Goal: Transaction & Acquisition: Purchase product/service

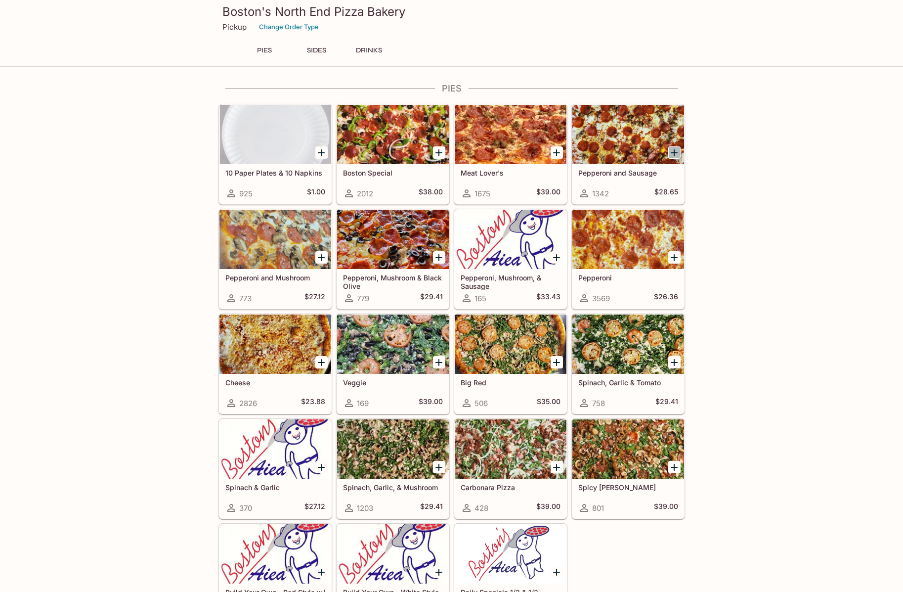
click at [677, 150] on icon "Add Pepperoni and Sausage" at bounding box center [674, 153] width 12 height 12
click at [676, 149] on icon "Add Pepperoni and Sausage" at bounding box center [674, 153] width 12 height 12
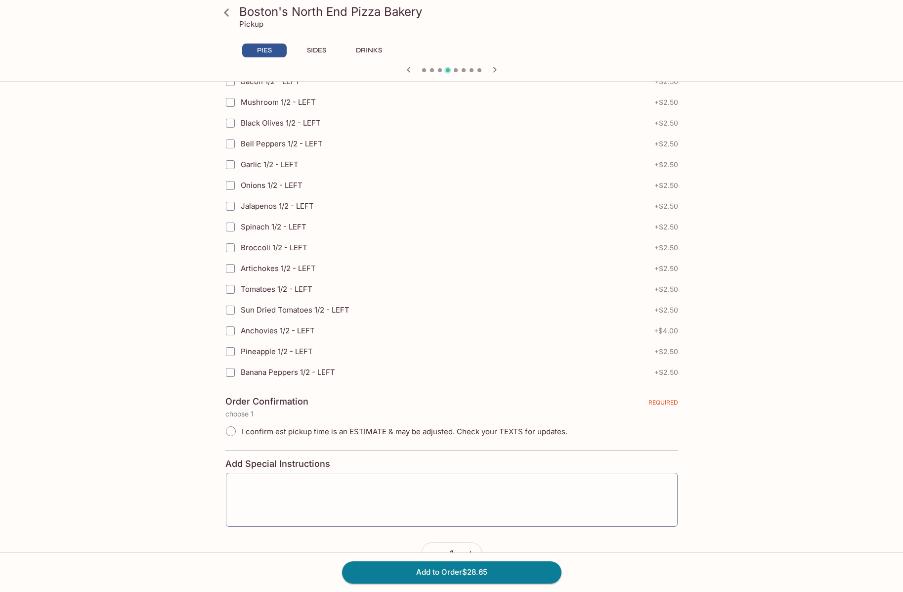
scroll to position [2032, 0]
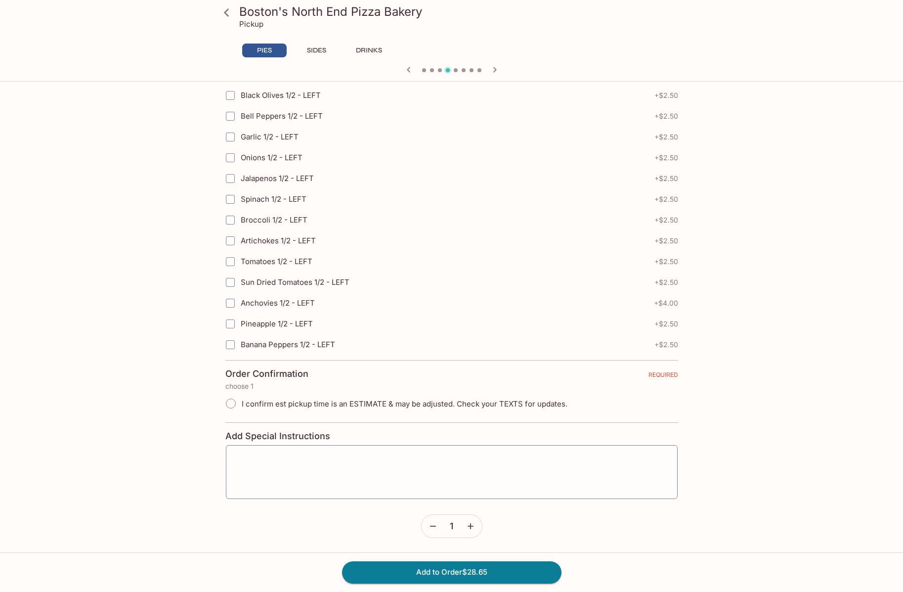
click at [230, 405] on input "I confirm est pickup time is an ESTIMATE & may be adjusted. Check your TEXTS fo…" at bounding box center [230, 403] width 21 height 21
radio input "true"
click at [255, 449] on div "x ​" at bounding box center [451, 471] width 453 height 55
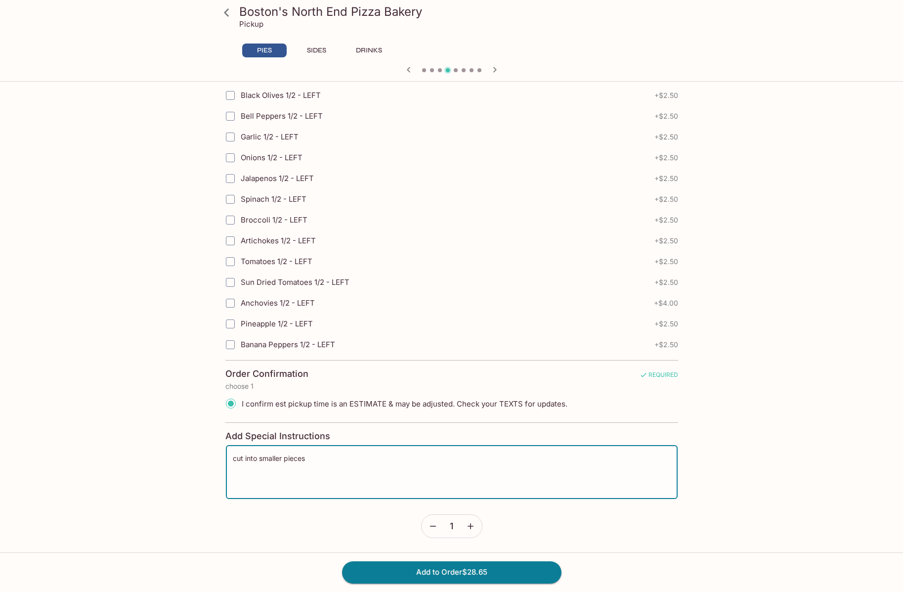
type textarea "cut into smaller pieces"
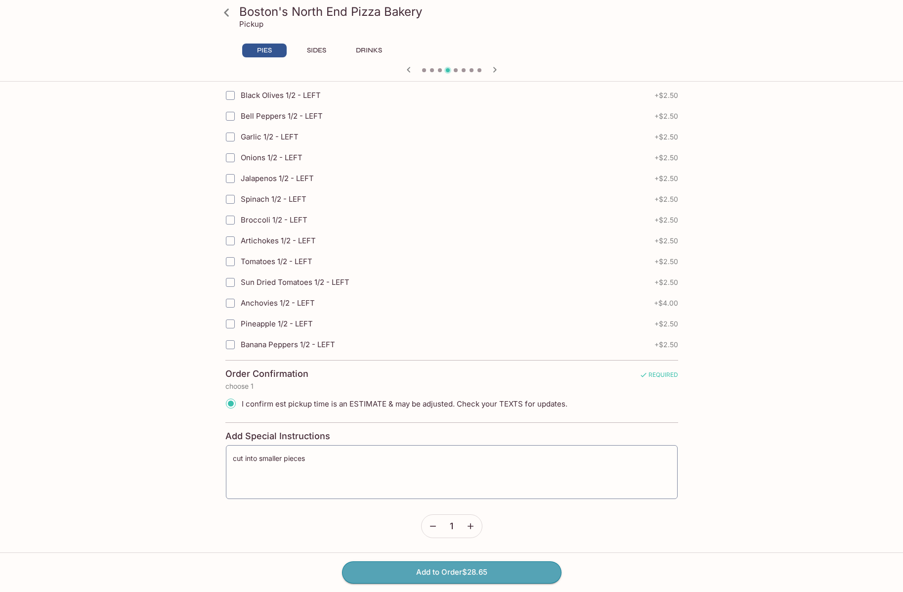
click at [370, 569] on button "Add to Order $28.65" at bounding box center [451, 572] width 219 height 22
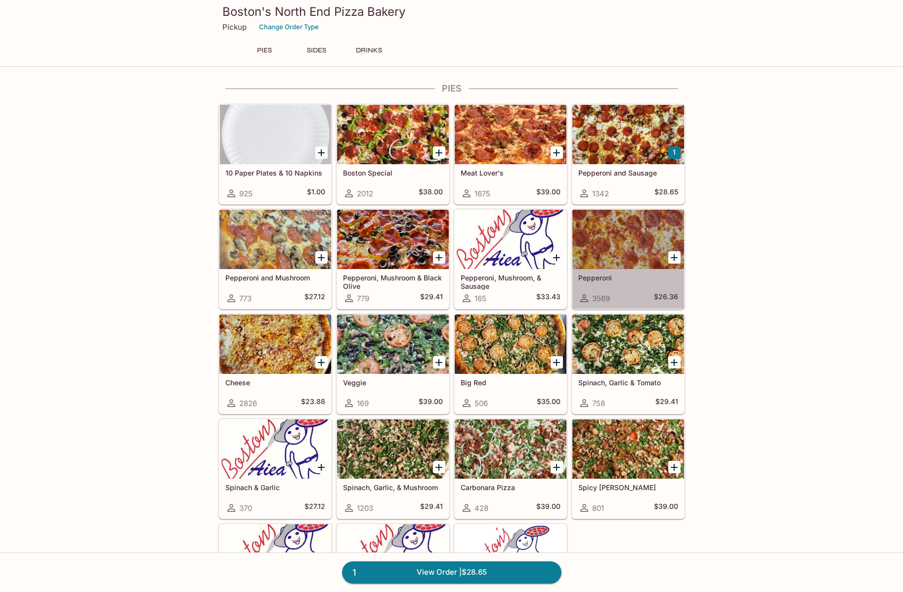
click at [637, 267] on div at bounding box center [628, 239] width 112 height 59
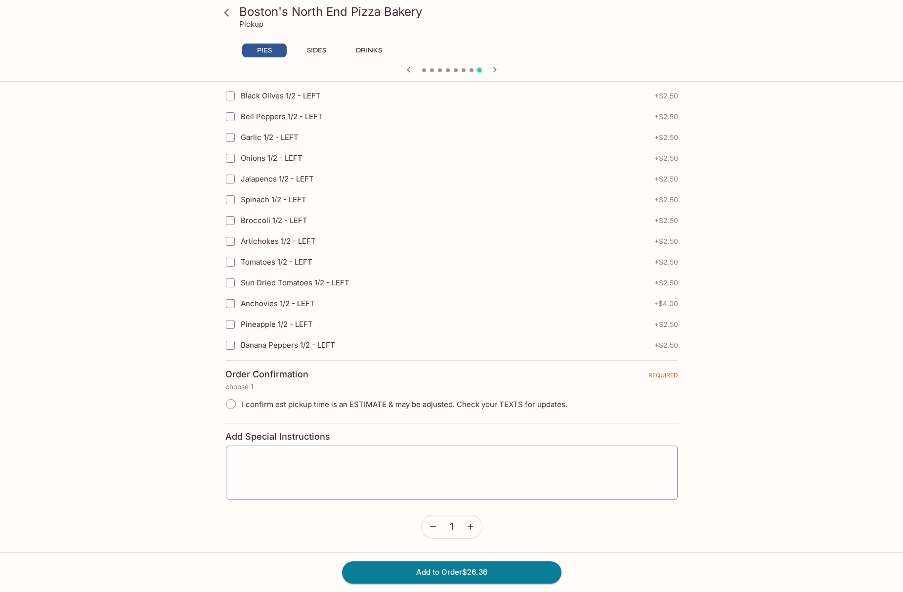
scroll to position [2032, 0]
click at [231, 405] on input "I confirm est pickup time is an ESTIMATE & may be adjusted. Check your TEXTS fo…" at bounding box center [230, 403] width 21 height 21
radio input "true"
click at [242, 451] on div "x ​" at bounding box center [451, 471] width 453 height 55
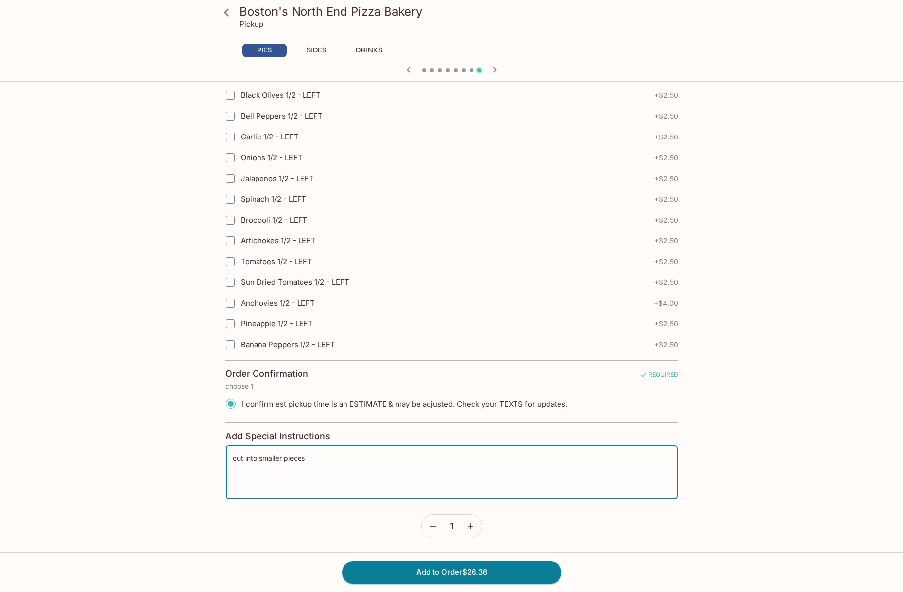
type textarea "cut into smaller pieces"
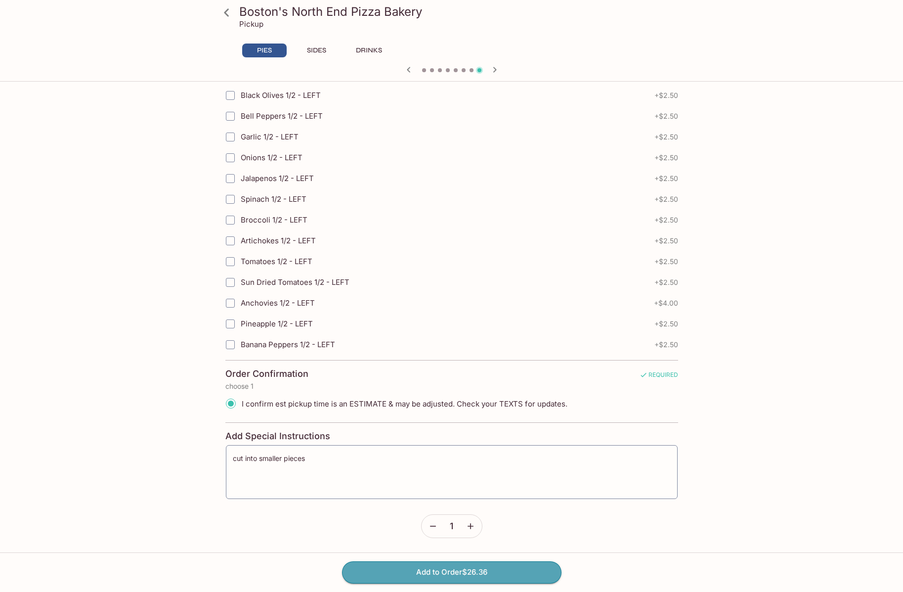
click at [384, 568] on button "Add to Order $26.36" at bounding box center [451, 572] width 219 height 22
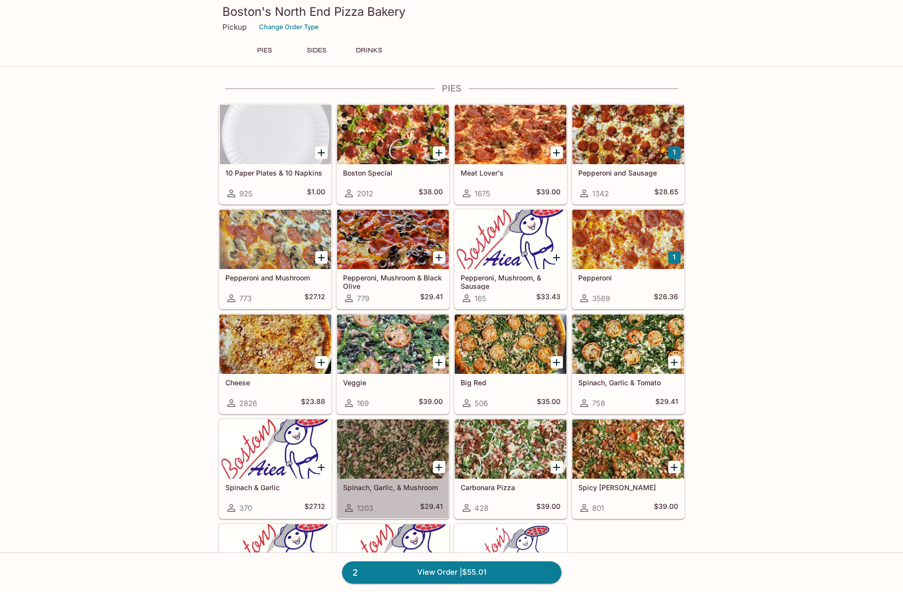
click at [385, 451] on div at bounding box center [393, 448] width 112 height 59
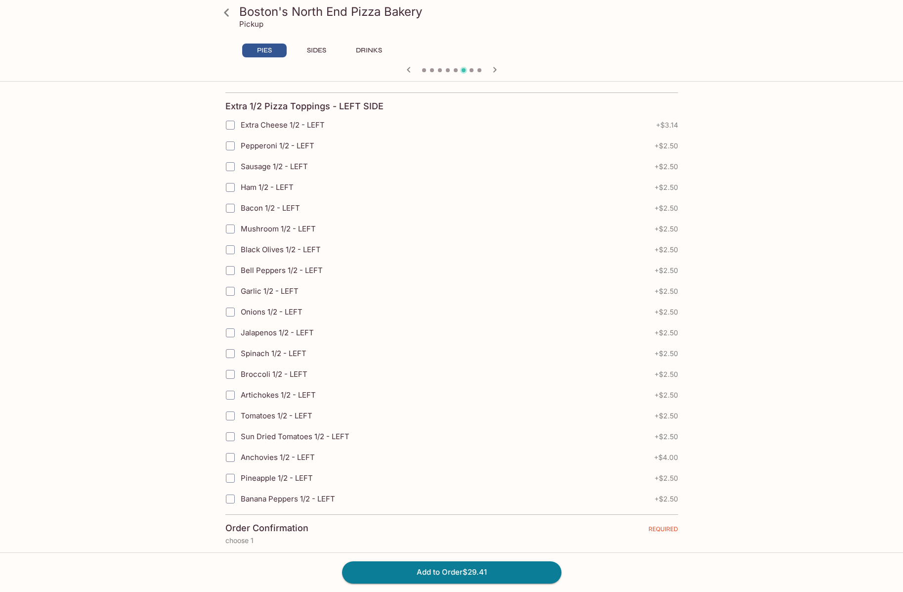
scroll to position [2032, 0]
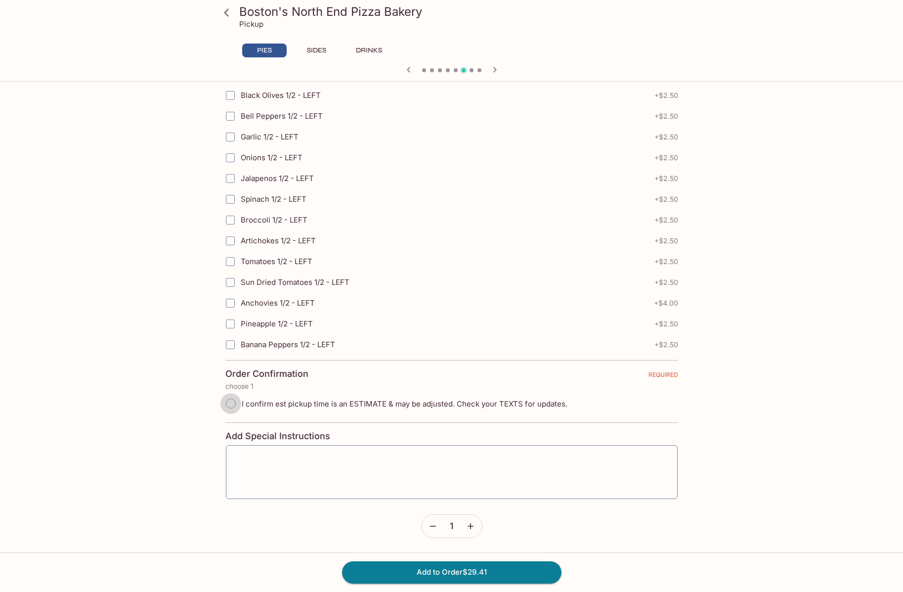
click at [231, 404] on input "I confirm est pickup time is an ESTIMATE & may be adjusted. Check your TEXTS fo…" at bounding box center [230, 403] width 21 height 21
radio input "true"
click at [295, 464] on textarea at bounding box center [452, 472] width 438 height 38
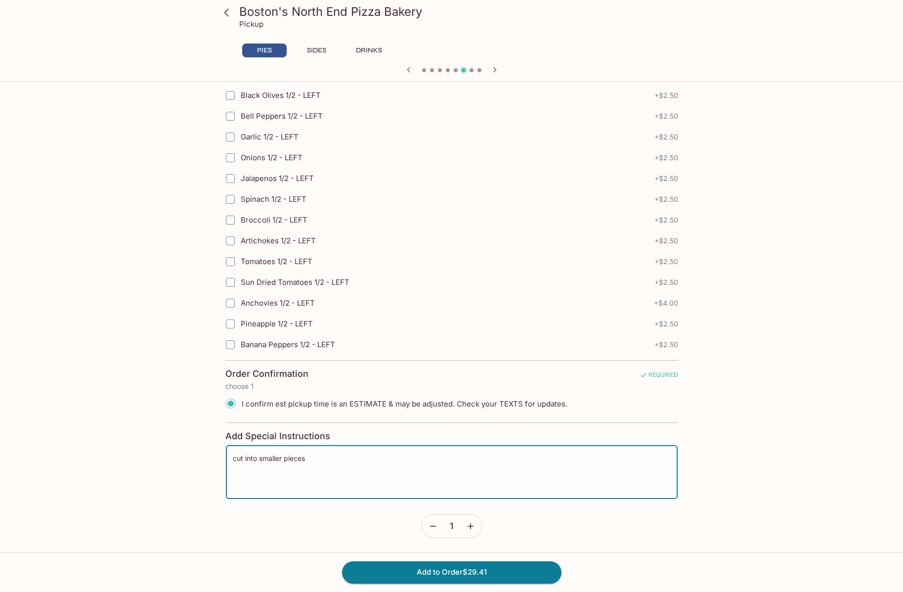
type textarea "cut into smaller pieces"
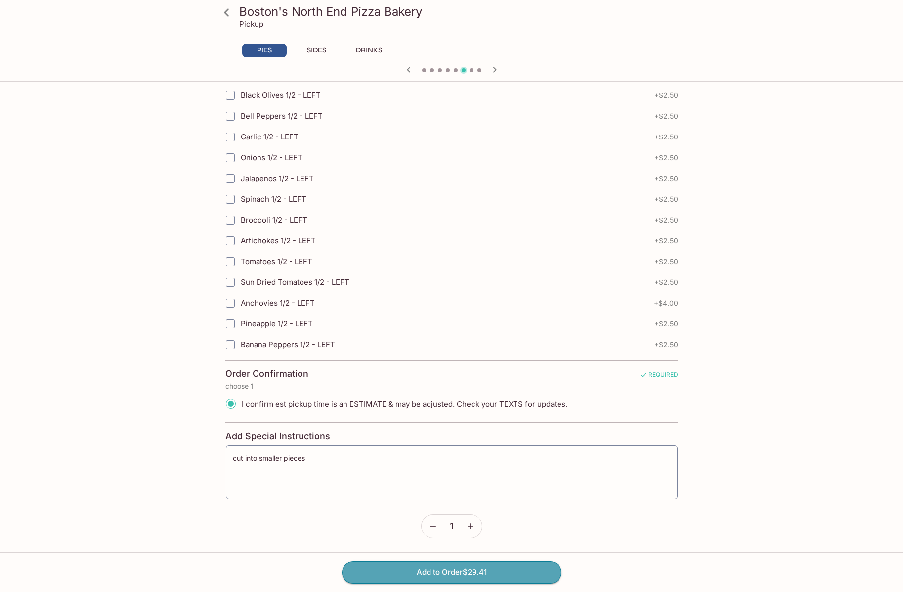
click at [438, 573] on button "Add to Order $29.41" at bounding box center [451, 572] width 219 height 22
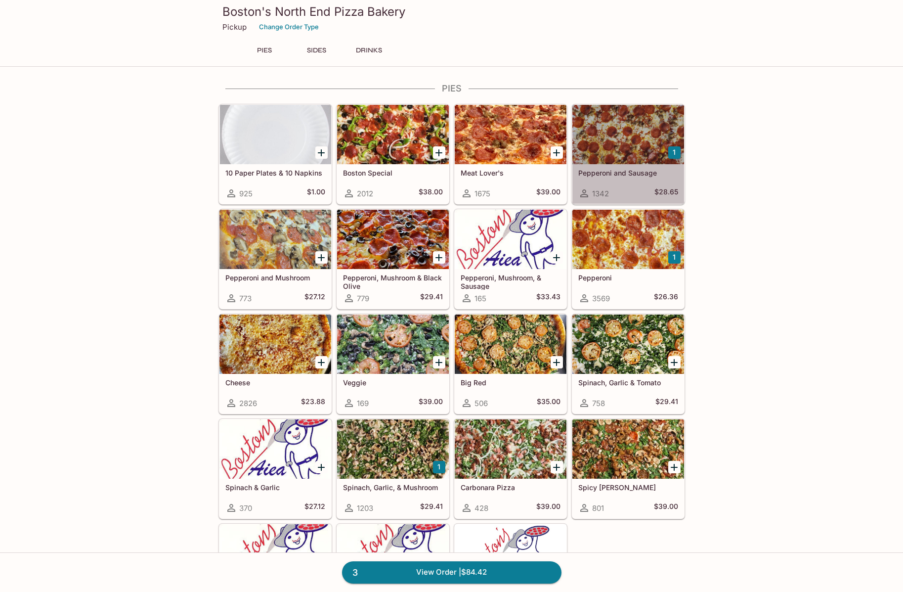
click at [601, 135] on div at bounding box center [628, 134] width 112 height 59
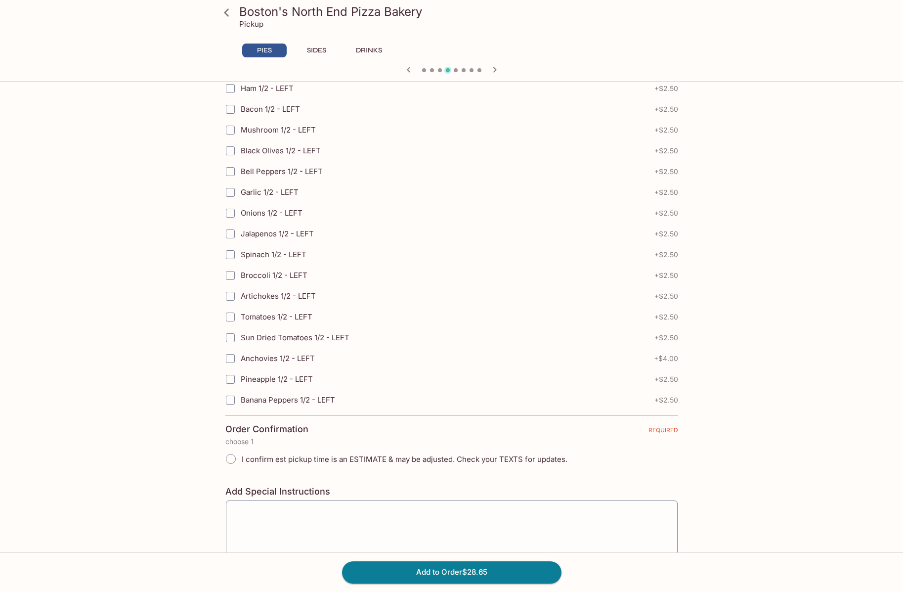
scroll to position [2032, 0]
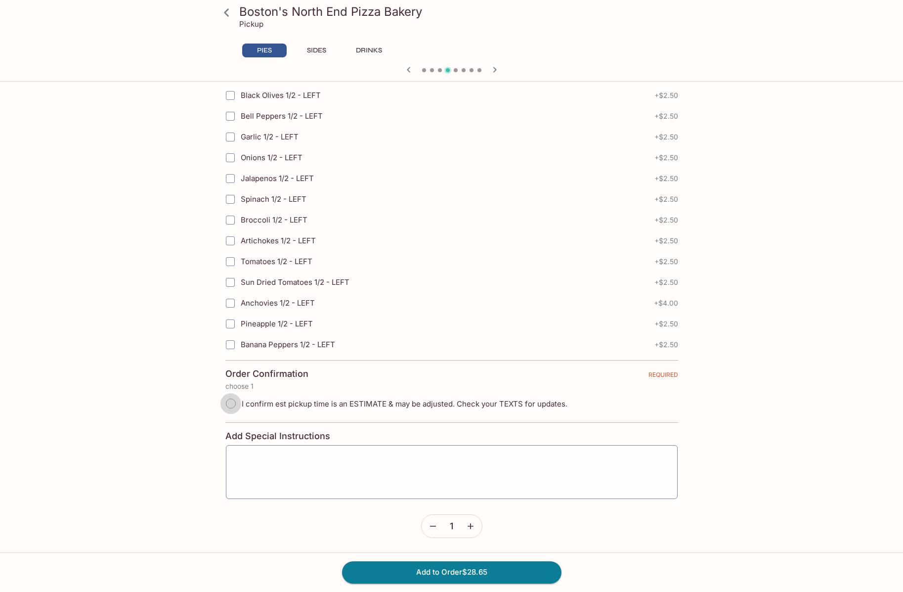
click at [226, 402] on input "I confirm est pickup time is an ESTIMATE & may be adjusted. Check your TEXTS fo…" at bounding box center [230, 403] width 21 height 21
radio input "true"
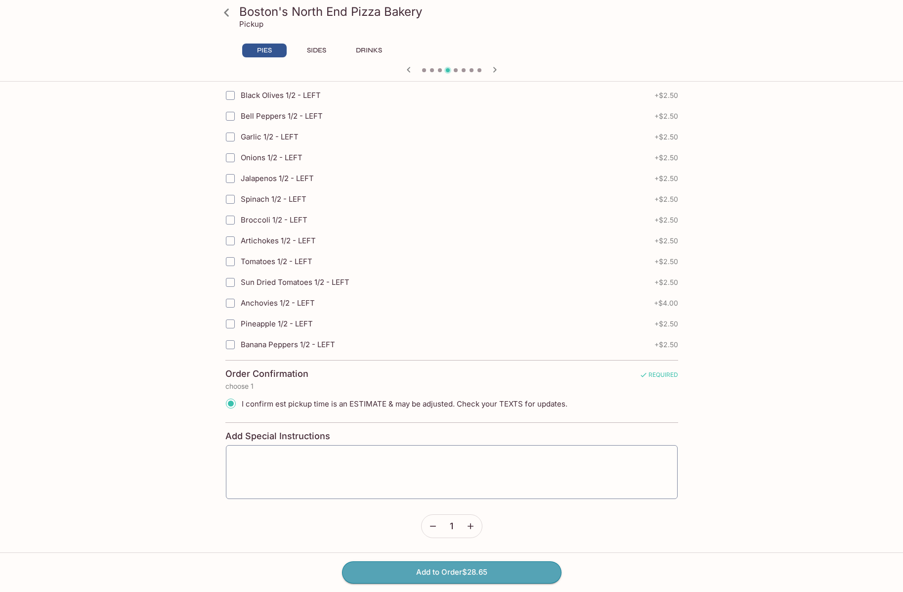
click at [408, 580] on button "Add to Order $28.65" at bounding box center [451, 572] width 219 height 22
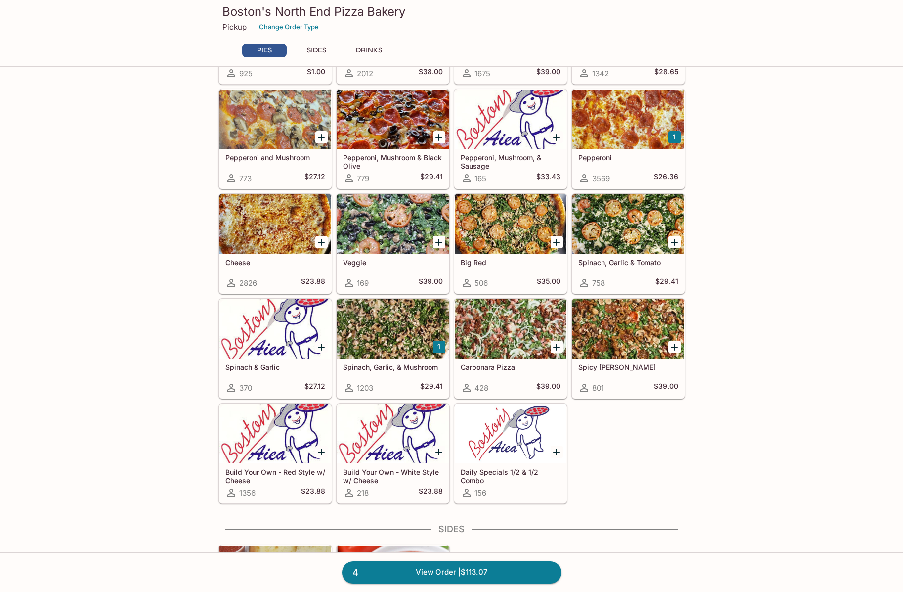
scroll to position [198, 0]
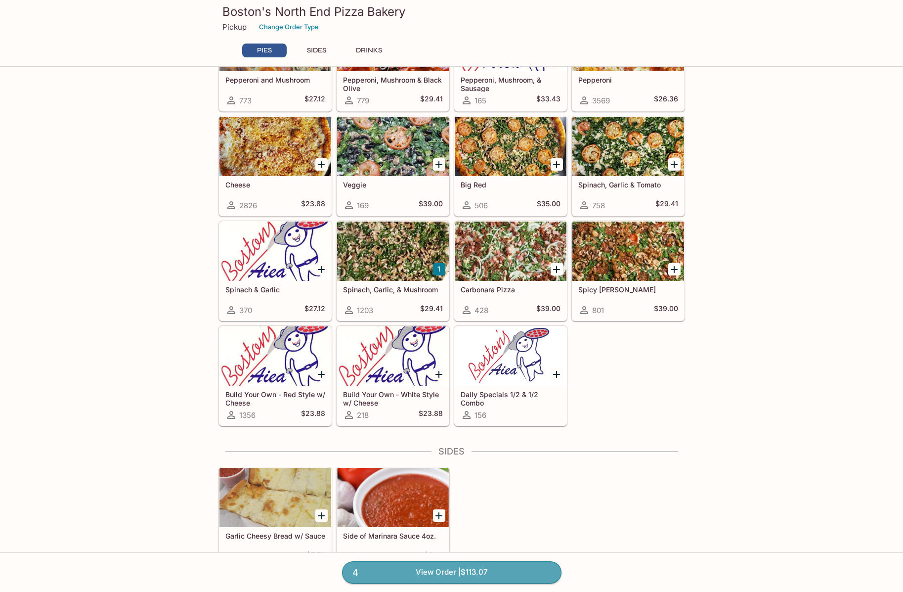
click at [451, 579] on link "4 View Order | $113.07" at bounding box center [451, 572] width 219 height 22
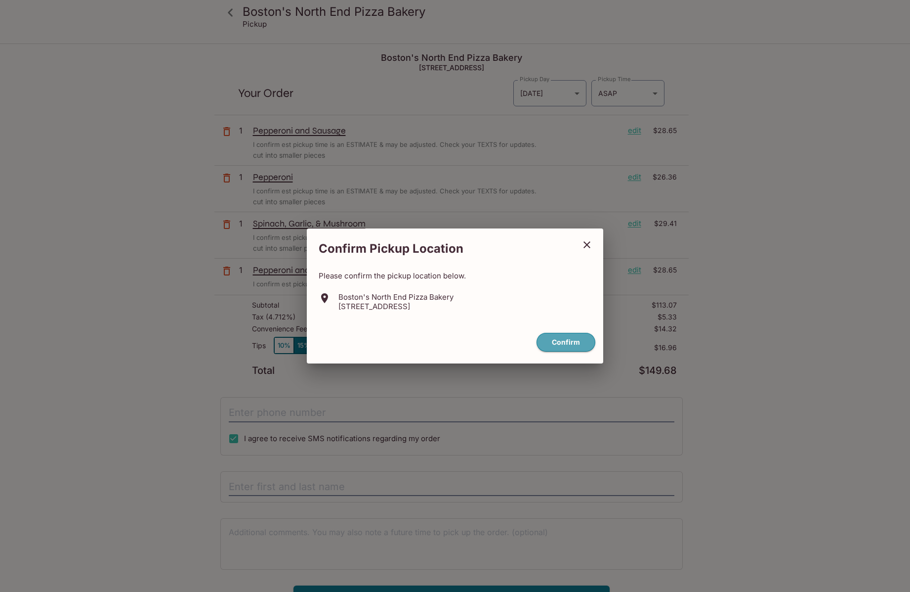
click at [560, 347] on button "Confirm" at bounding box center [566, 342] width 59 height 19
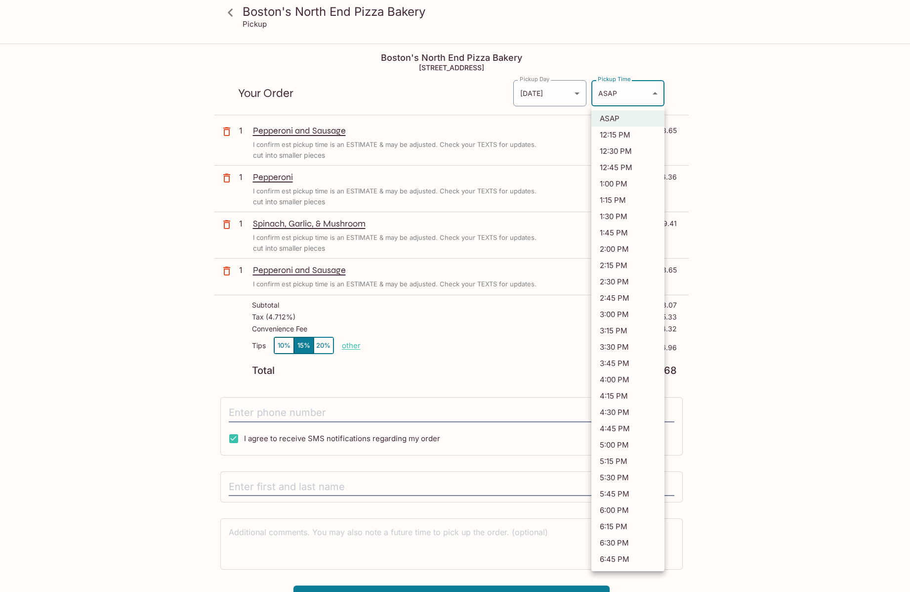
click at [619, 99] on body "Boston's North End Pizza Bakery Pickup Boston's North End Pizza Bakery [STREET_…" at bounding box center [455, 340] width 910 height 592
click at [607, 425] on li "4:45 PM" at bounding box center [628, 428] width 73 height 16
type input "[DATE]T02:45:52.000000Z"
